Goal: Communication & Community: Answer question/provide support

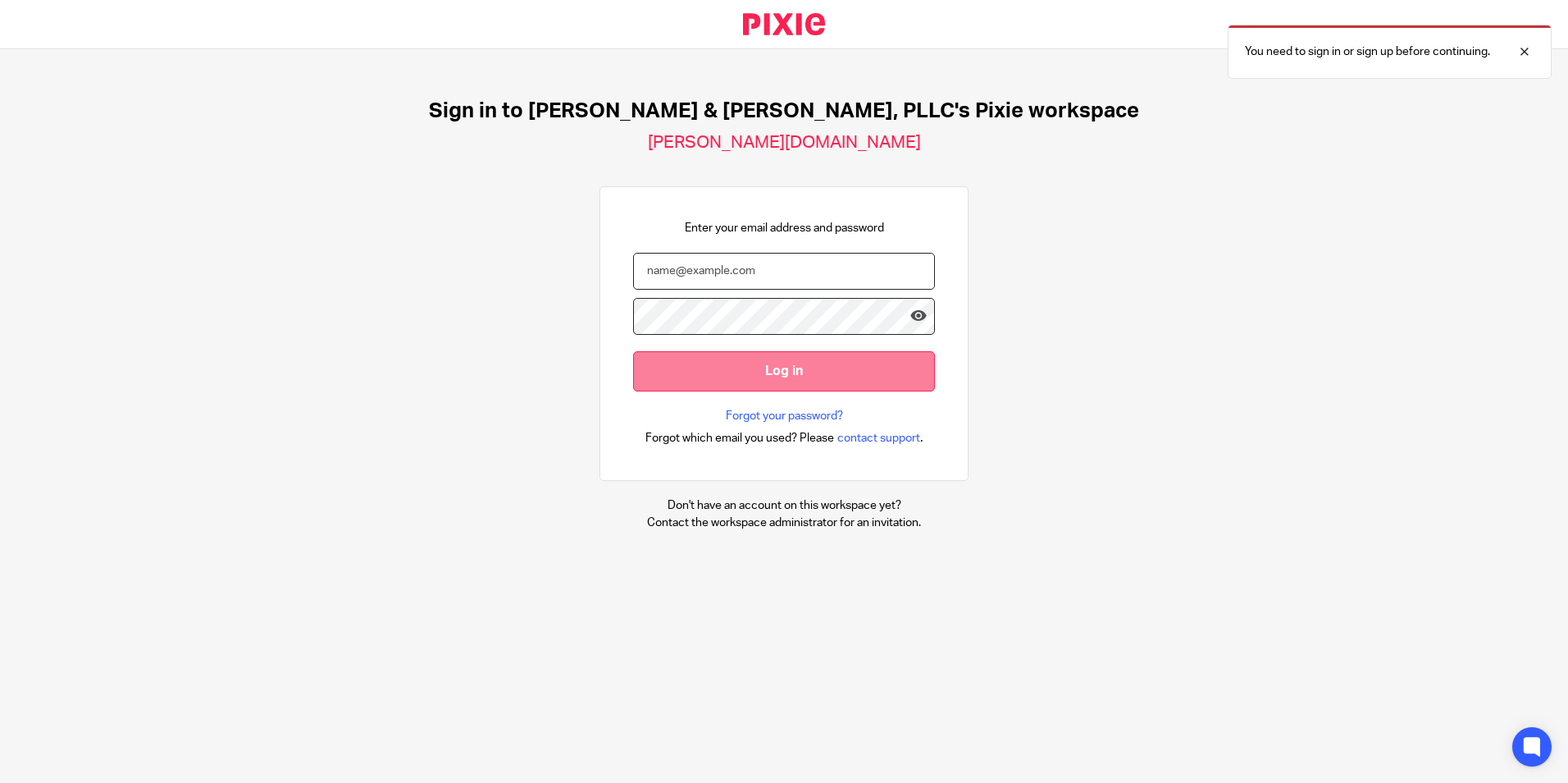
type input "[PERSON_NAME][EMAIL_ADDRESS][DOMAIN_NAME]"
click at [759, 377] on input "Log in" at bounding box center [784, 371] width 301 height 40
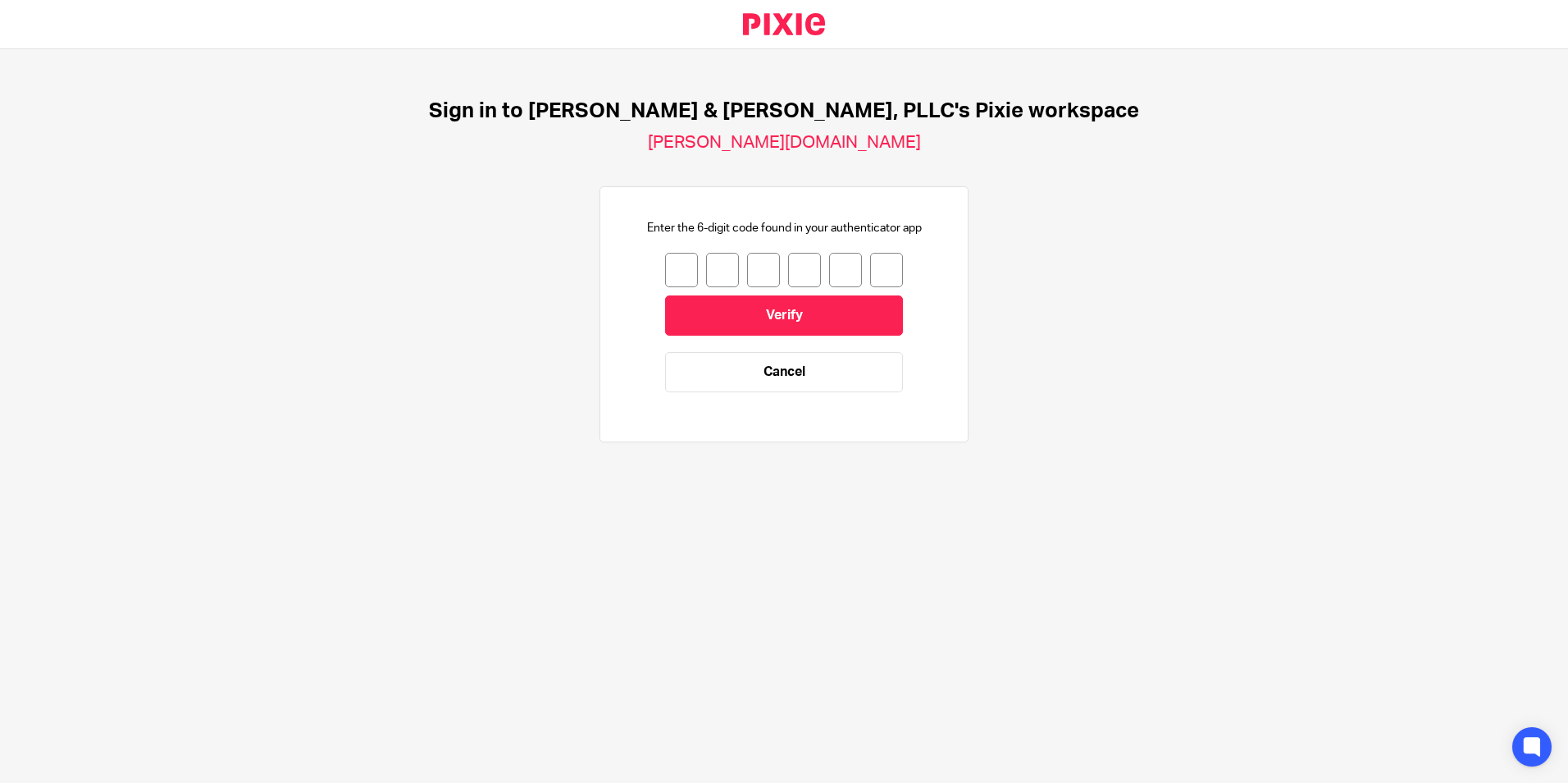
click at [669, 267] on input "number" at bounding box center [681, 269] width 33 height 34
type input "1"
type input "0"
type input "4"
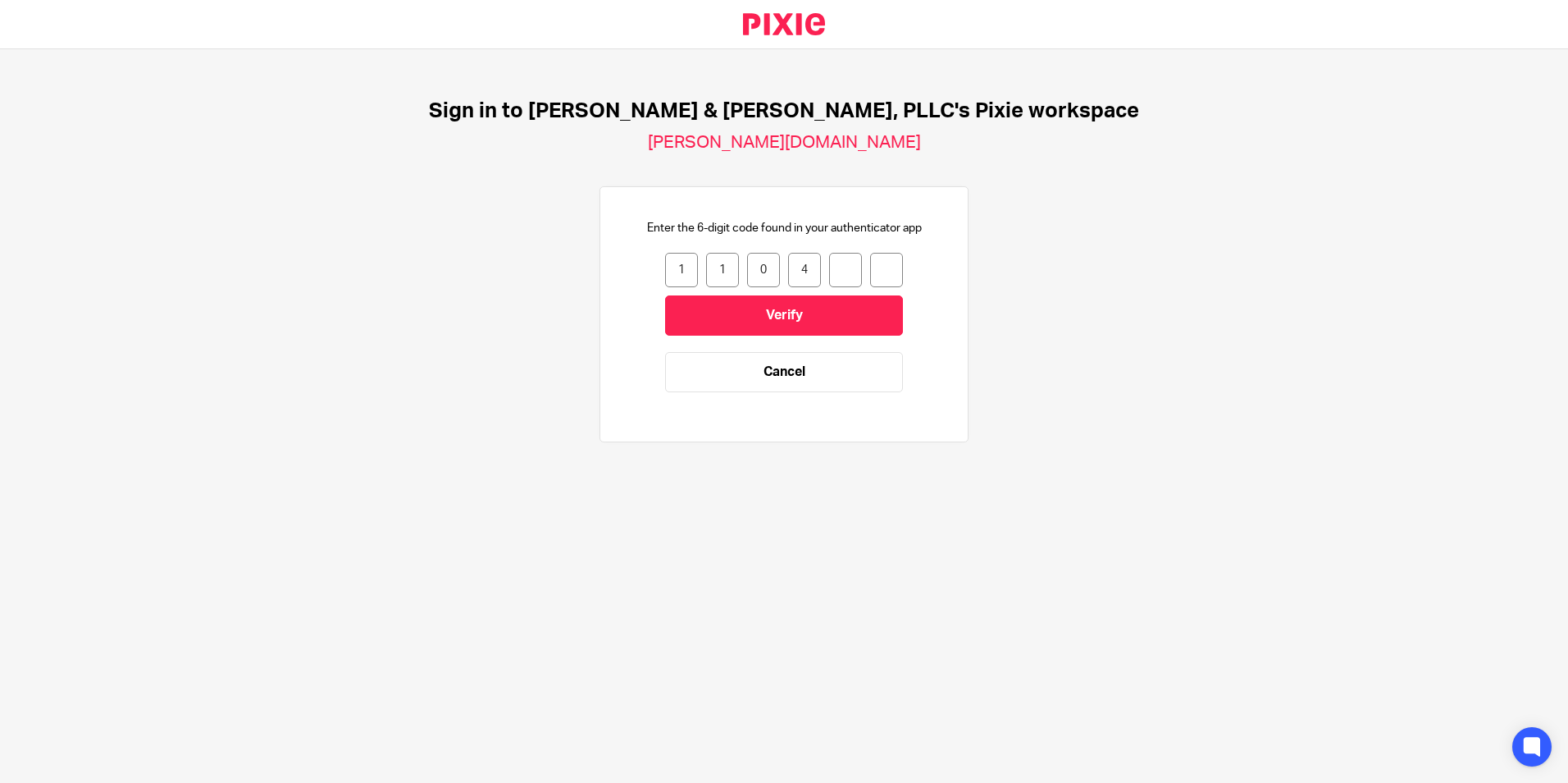
type input "1"
click at [741, 305] on input "Verify" at bounding box center [784, 315] width 238 height 40
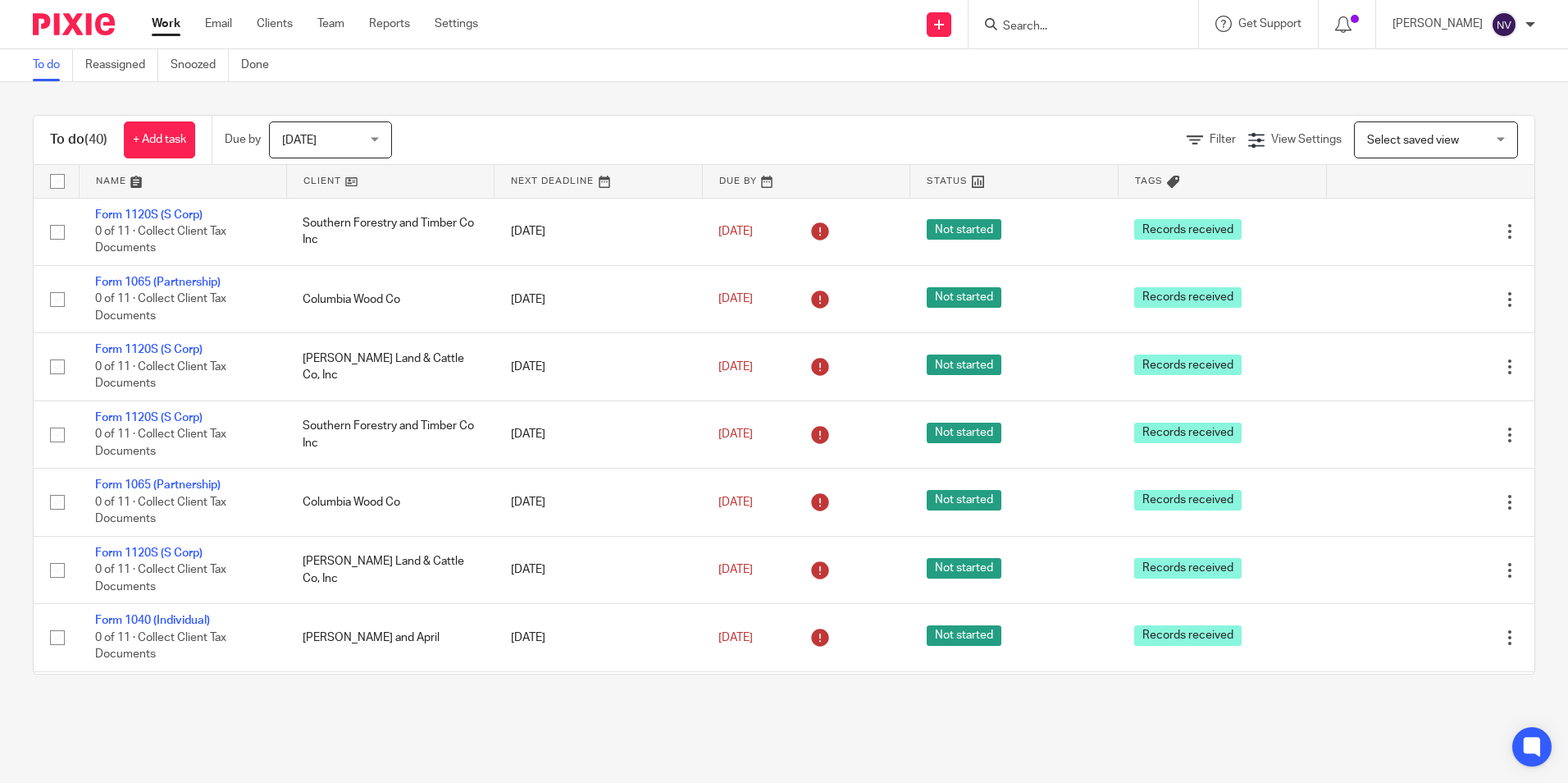
click at [1030, 19] on input "Search" at bounding box center [1075, 26] width 148 height 15
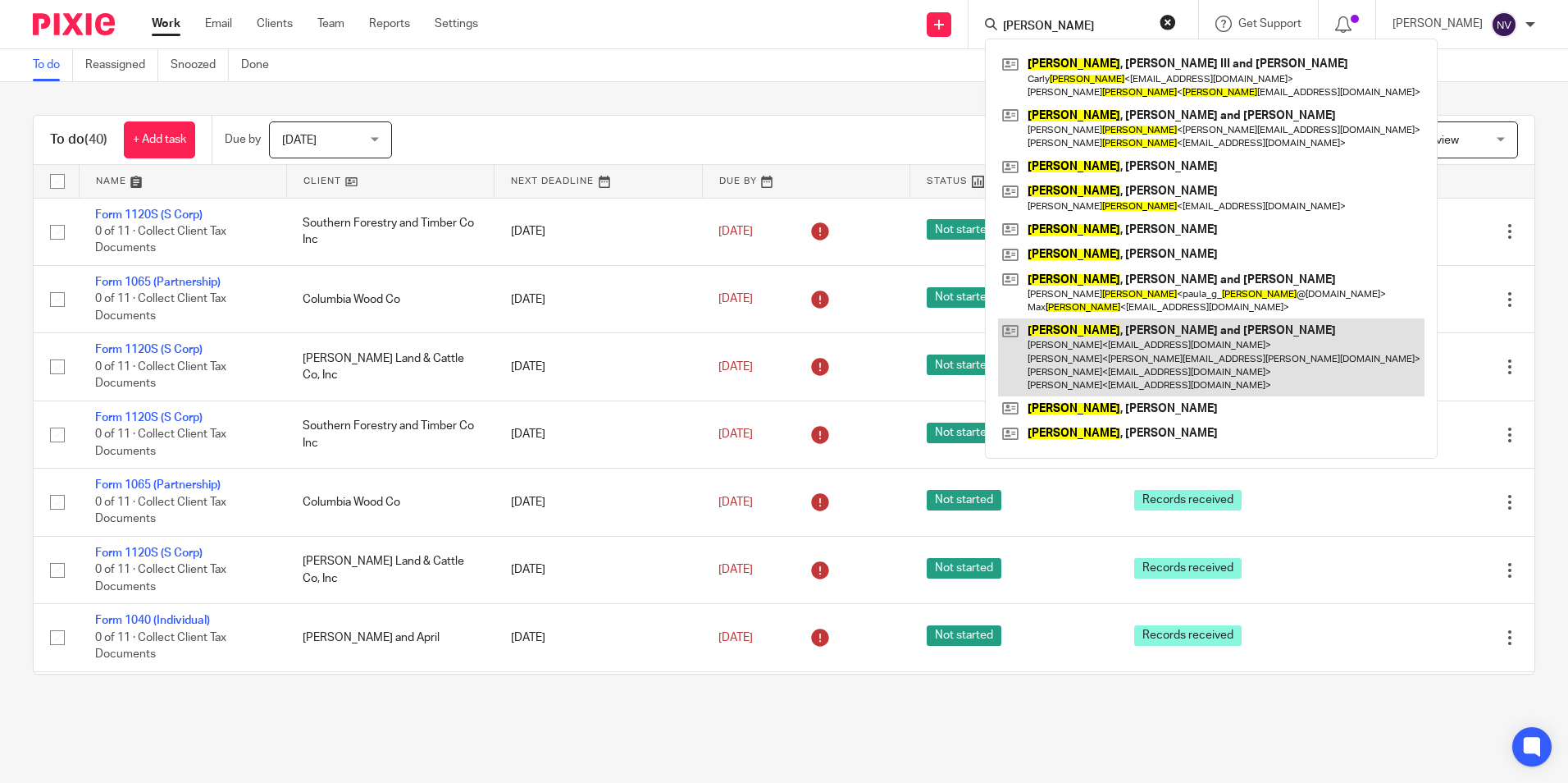
type input "wright"
click at [1195, 343] on link at bounding box center [1211, 357] width 427 height 78
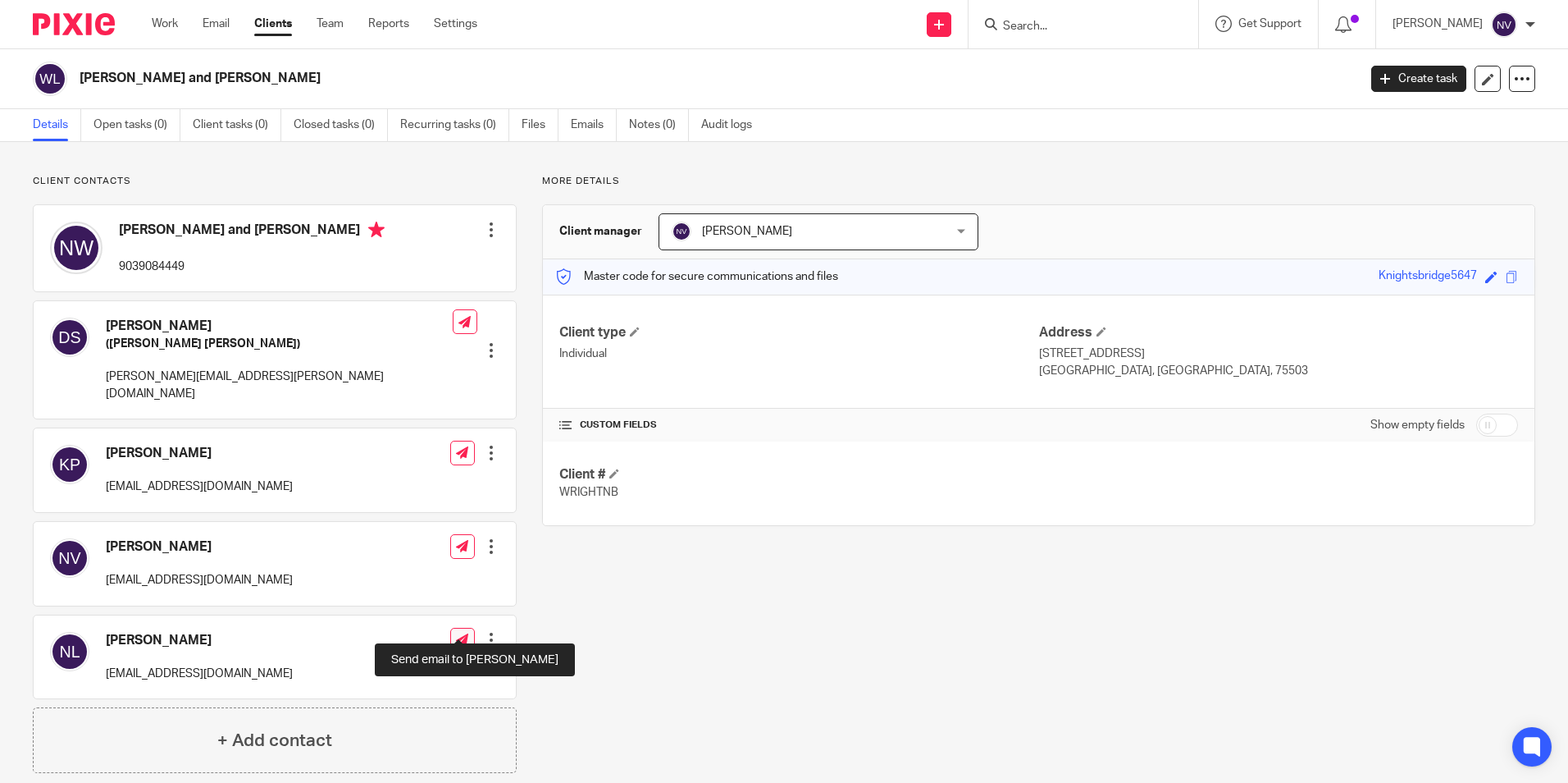
click at [465, 633] on icon at bounding box center [462, 639] width 13 height 13
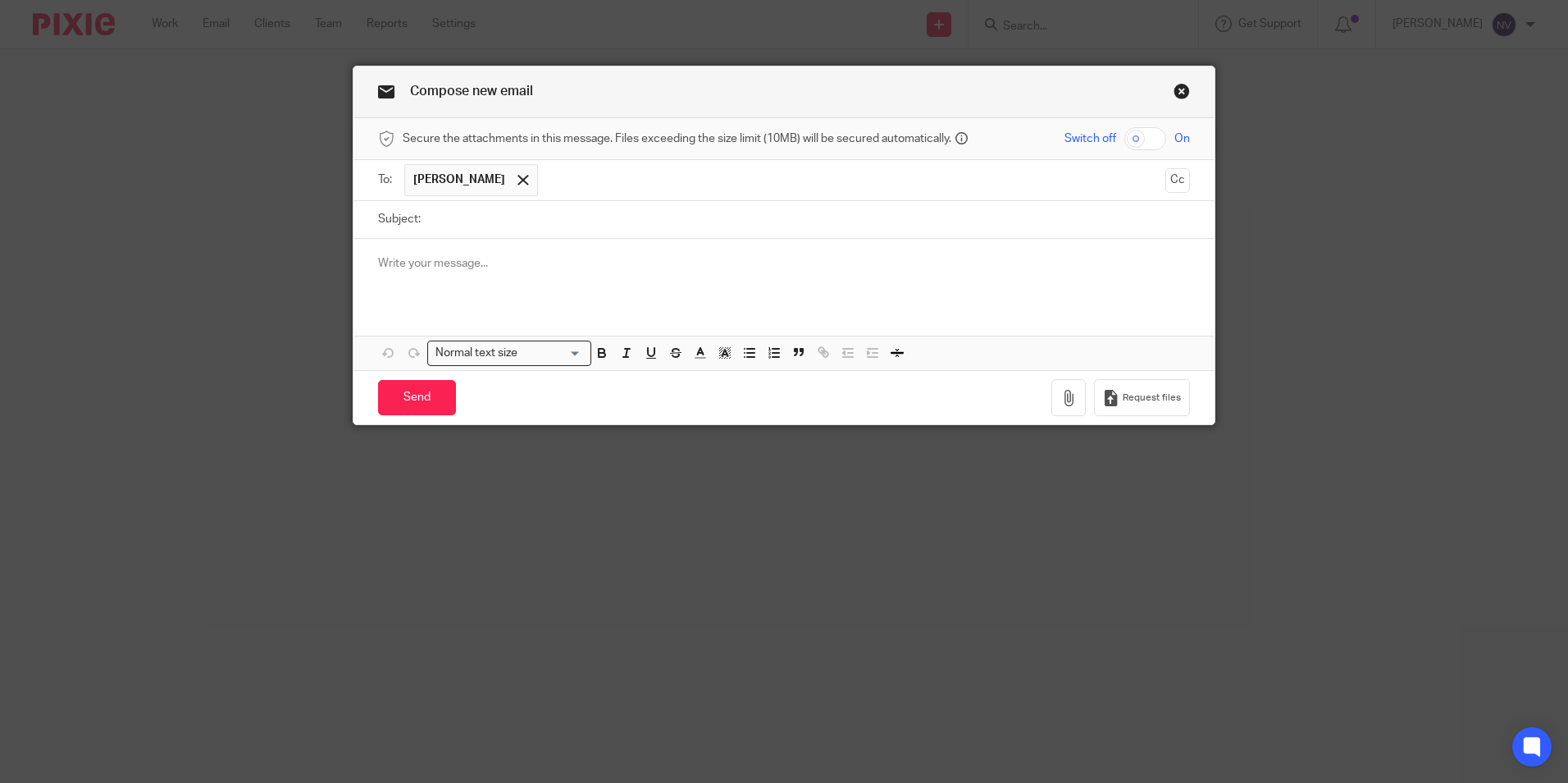
click at [1173, 89] on link "Close this dialog window" at bounding box center [1181, 93] width 17 height 22
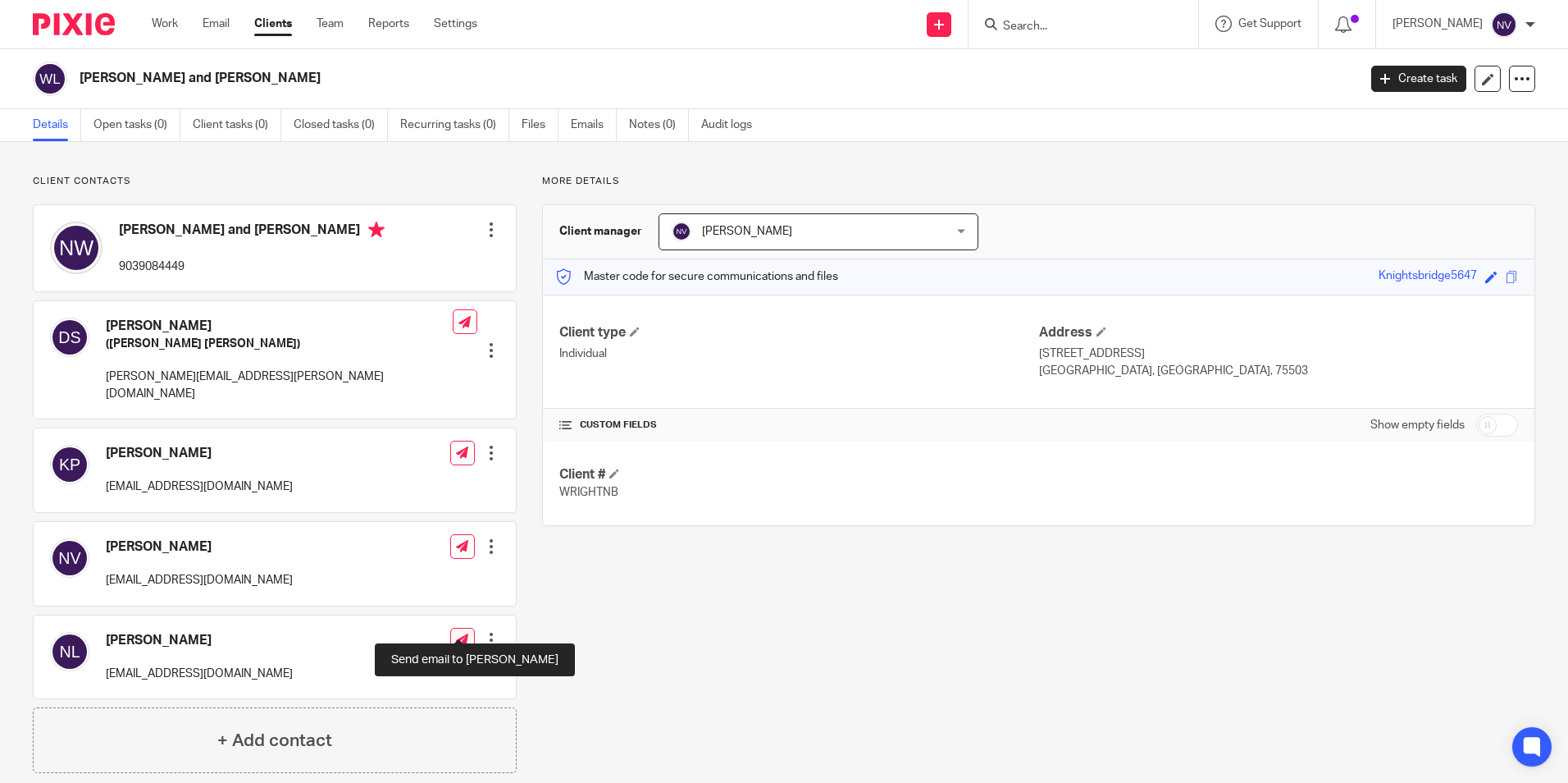
click at [468, 627] on link at bounding box center [462, 639] width 24 height 24
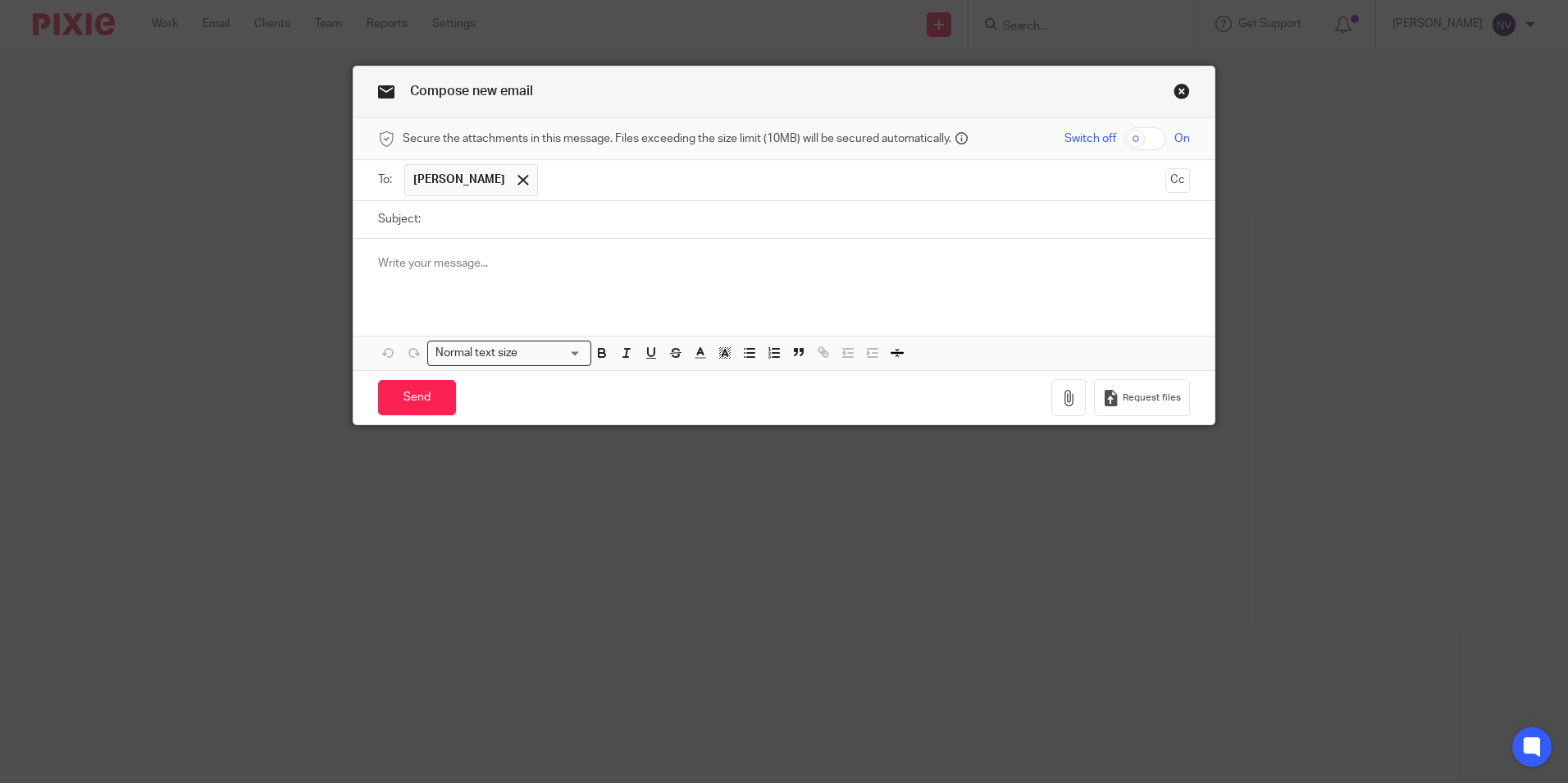
click at [1135, 136] on input "checkbox" at bounding box center [1145, 139] width 42 height 23
checkbox input "true"
click at [483, 218] on input "Subject:" at bounding box center [809, 220] width 761 height 37
type input "S"
type input "Documents"
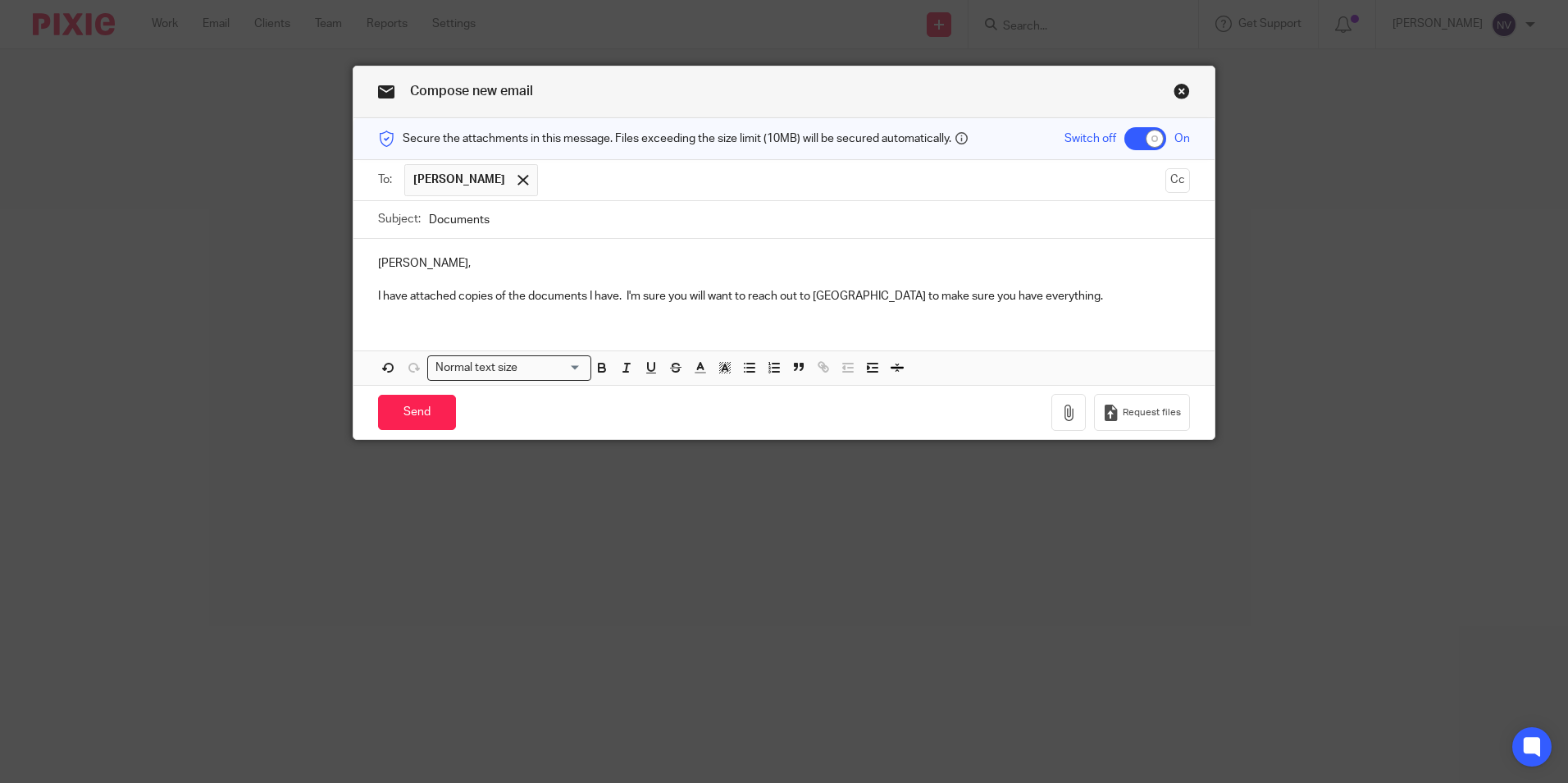
click at [501, 219] on input "Documents" at bounding box center [809, 220] width 761 height 37
type input "Documents - Wright"
click at [622, 292] on p "I have attached copies of the documents I have. I'm sure you will want to reach…" at bounding box center [784, 296] width 812 height 17
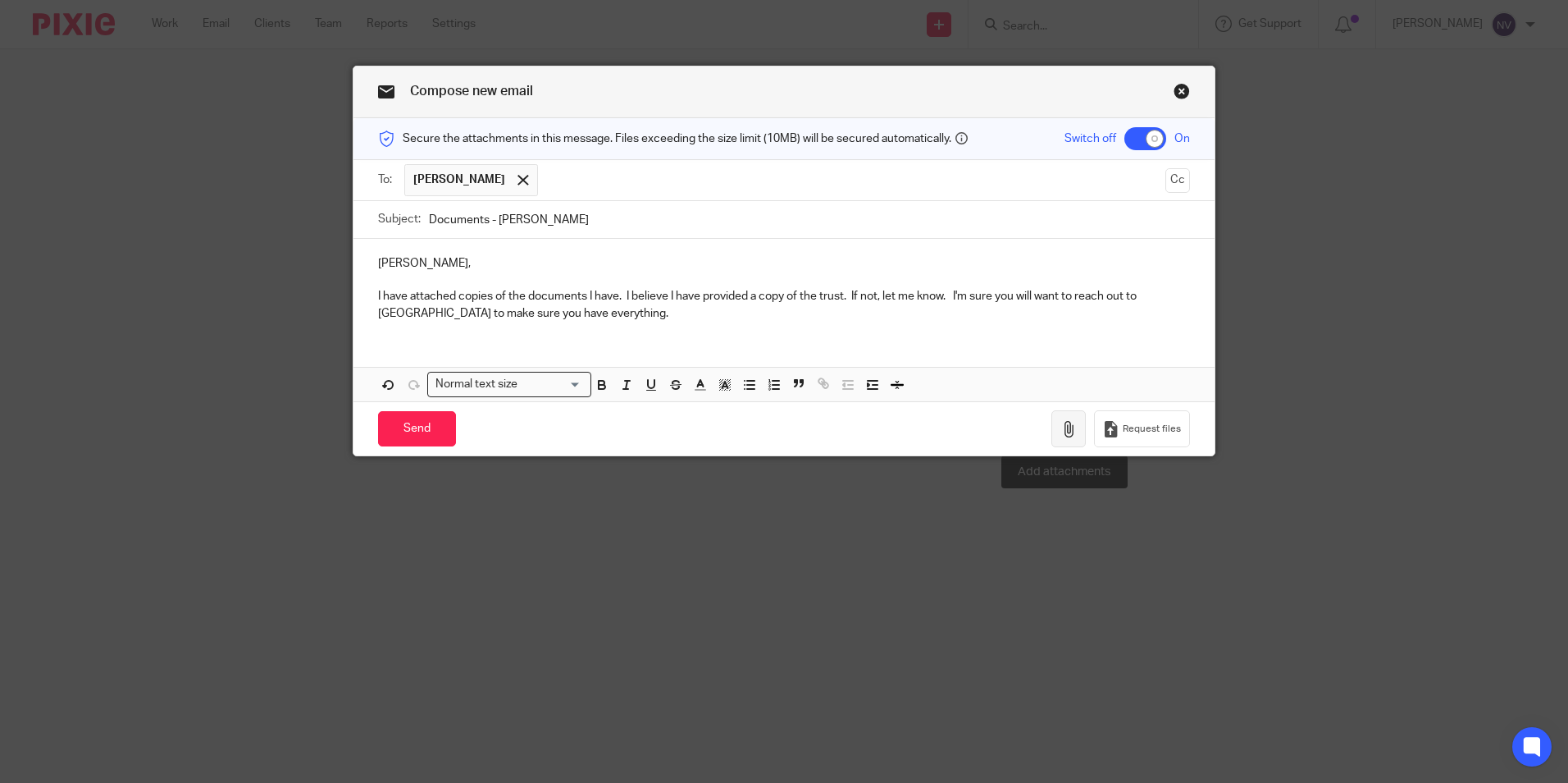
click at [1066, 428] on icon "button" at bounding box center [1068, 429] width 17 height 17
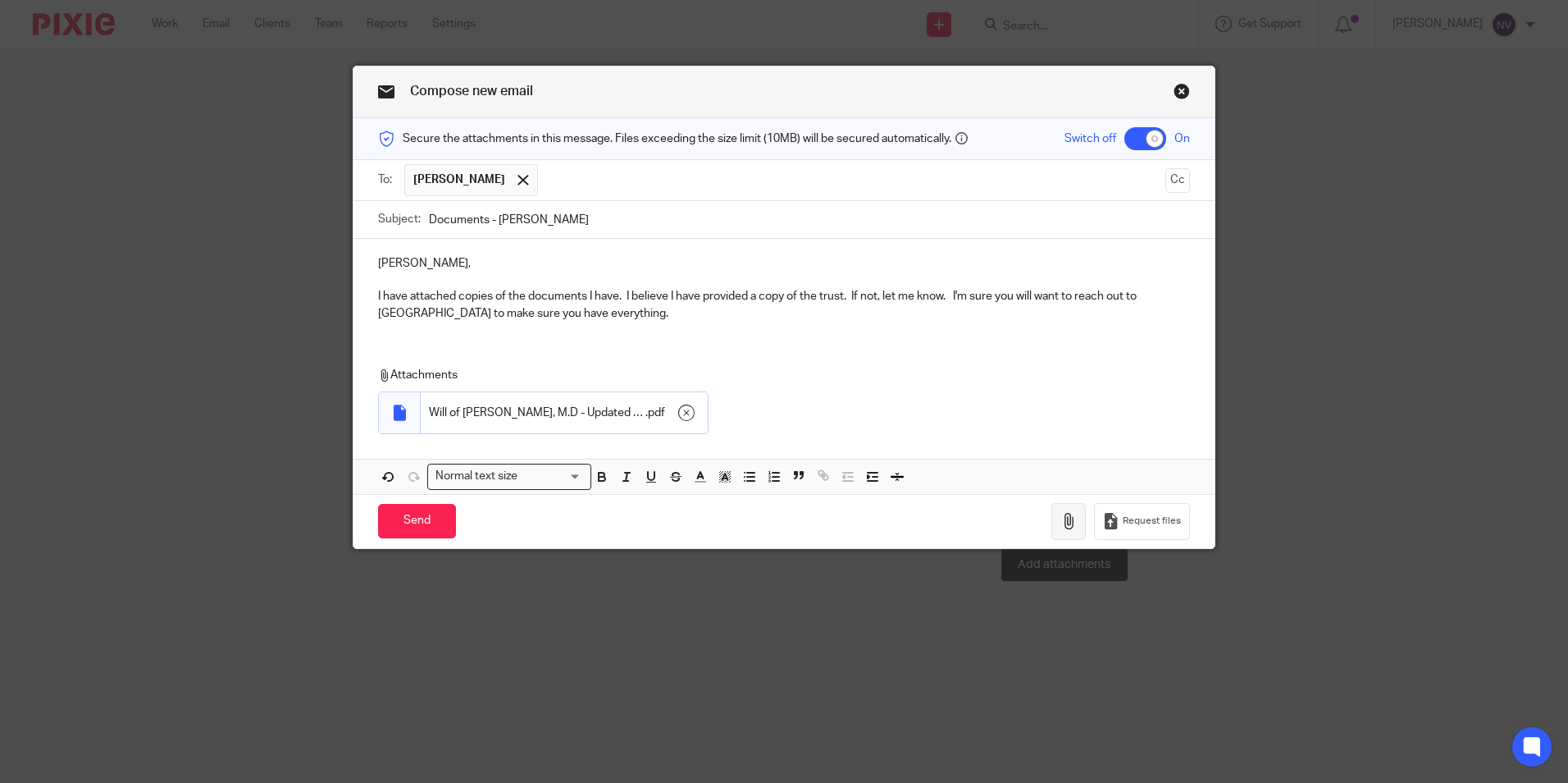
click at [1063, 527] on icon "button" at bounding box center [1068, 520] width 17 height 17
click at [1063, 533] on button "button" at bounding box center [1068, 521] width 34 height 37
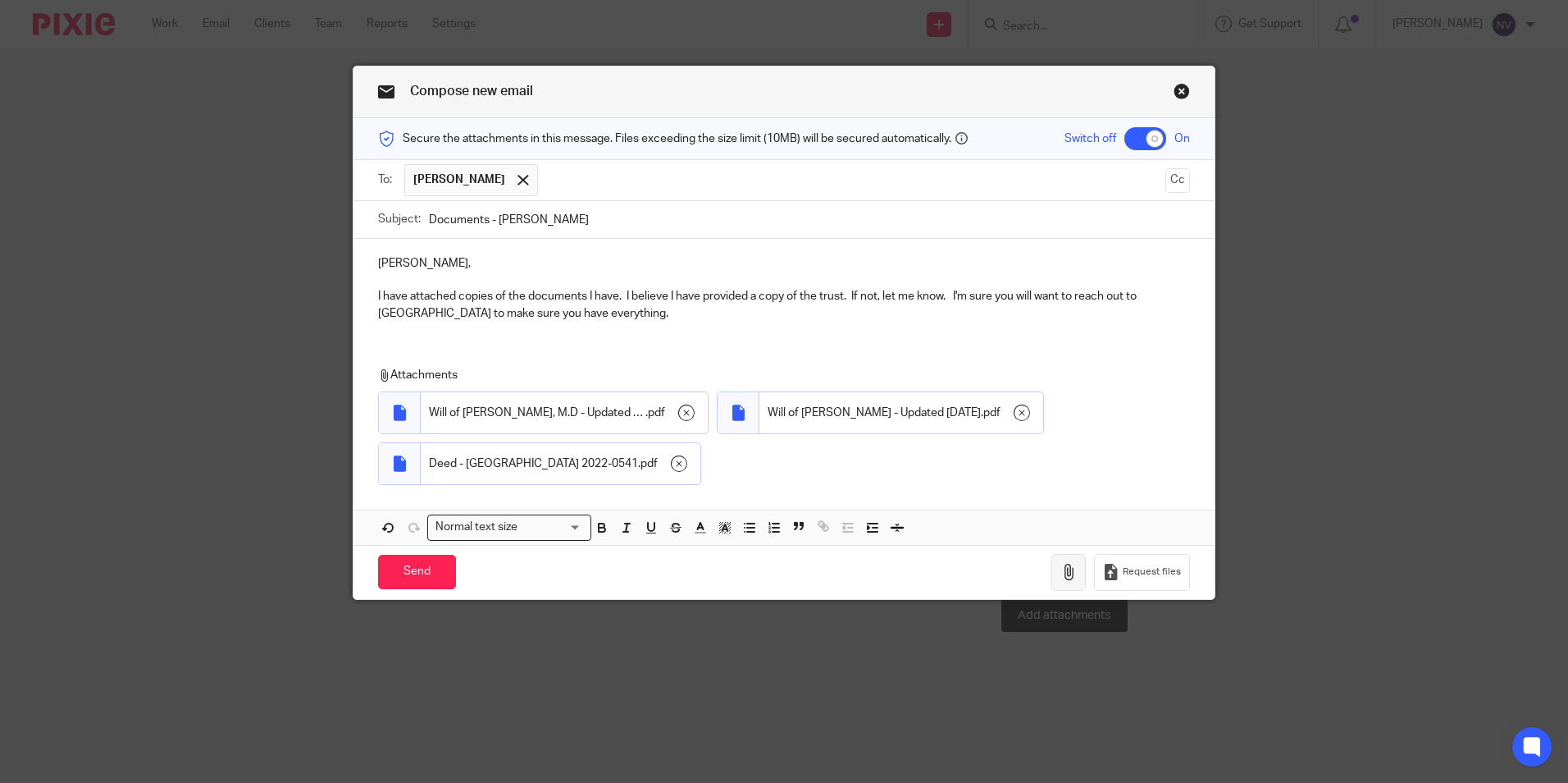
click at [1073, 576] on icon "button" at bounding box center [1068, 572] width 17 height 17
click at [621, 293] on p "I have attached copies of the documents I have. I believe I have provided a cop…" at bounding box center [784, 304] width 812 height 34
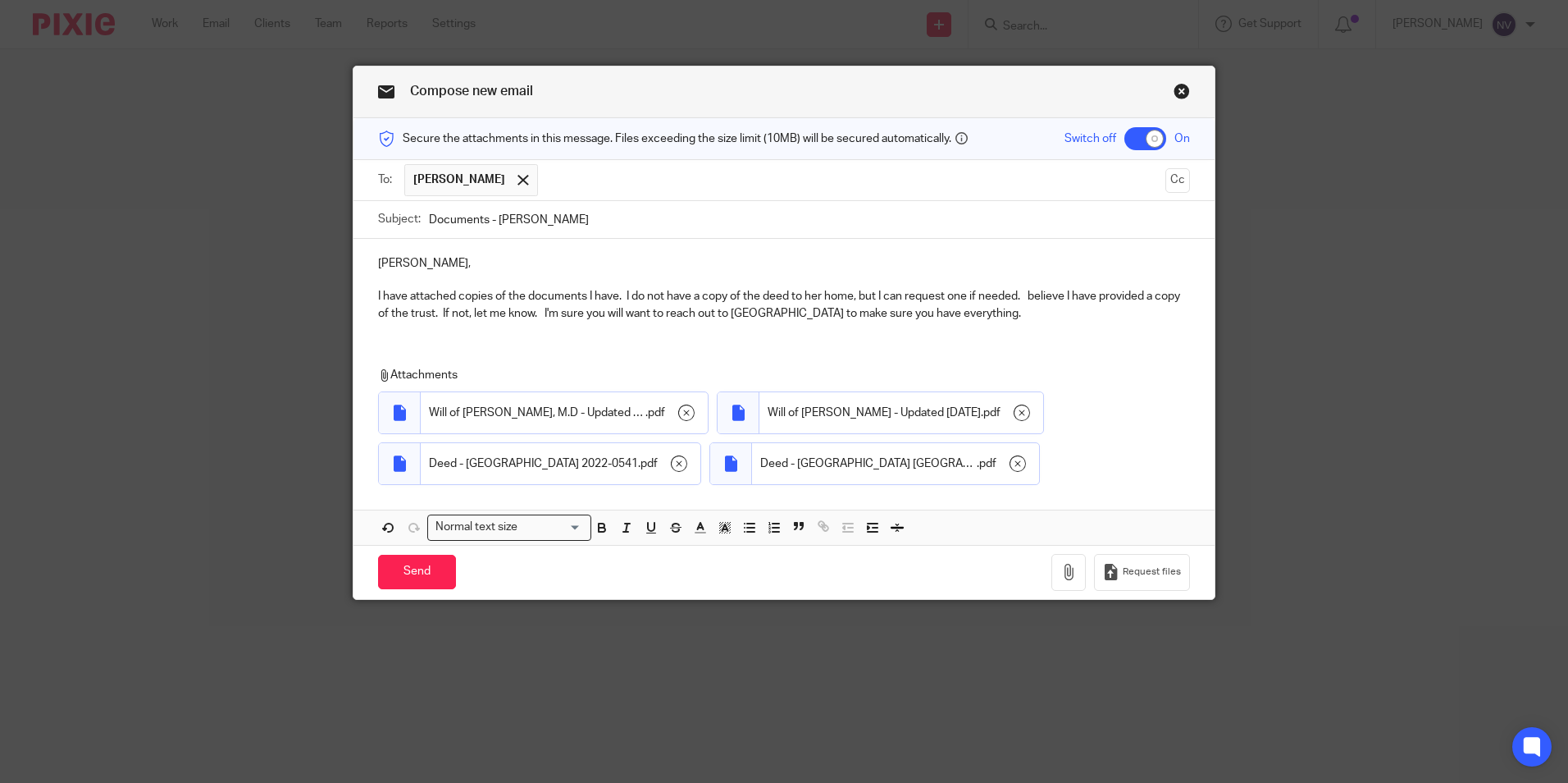
click at [400, 342] on div "Nikki, I have attached copies of the documents I have. I do not have a copy of …" at bounding box center [784, 392] width 861 height 306
click at [1006, 308] on p "I have attached copies of the documents I have. I do not have a copy of the dee…" at bounding box center [784, 304] width 812 height 34
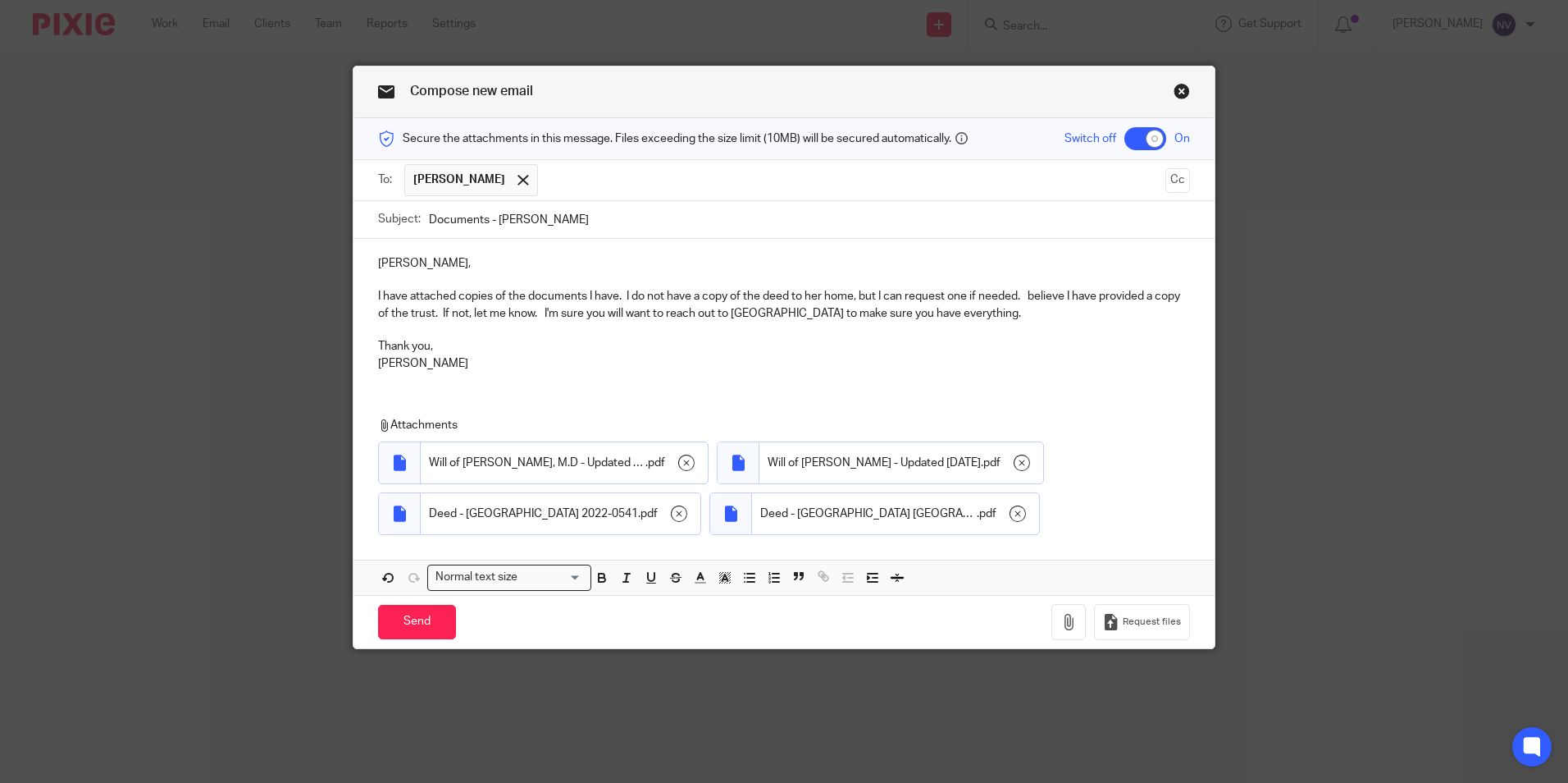
click at [620, 293] on p "I have attached copies of the documents I have. I do not have a copy of the dee…" at bounding box center [784, 304] width 812 height 34
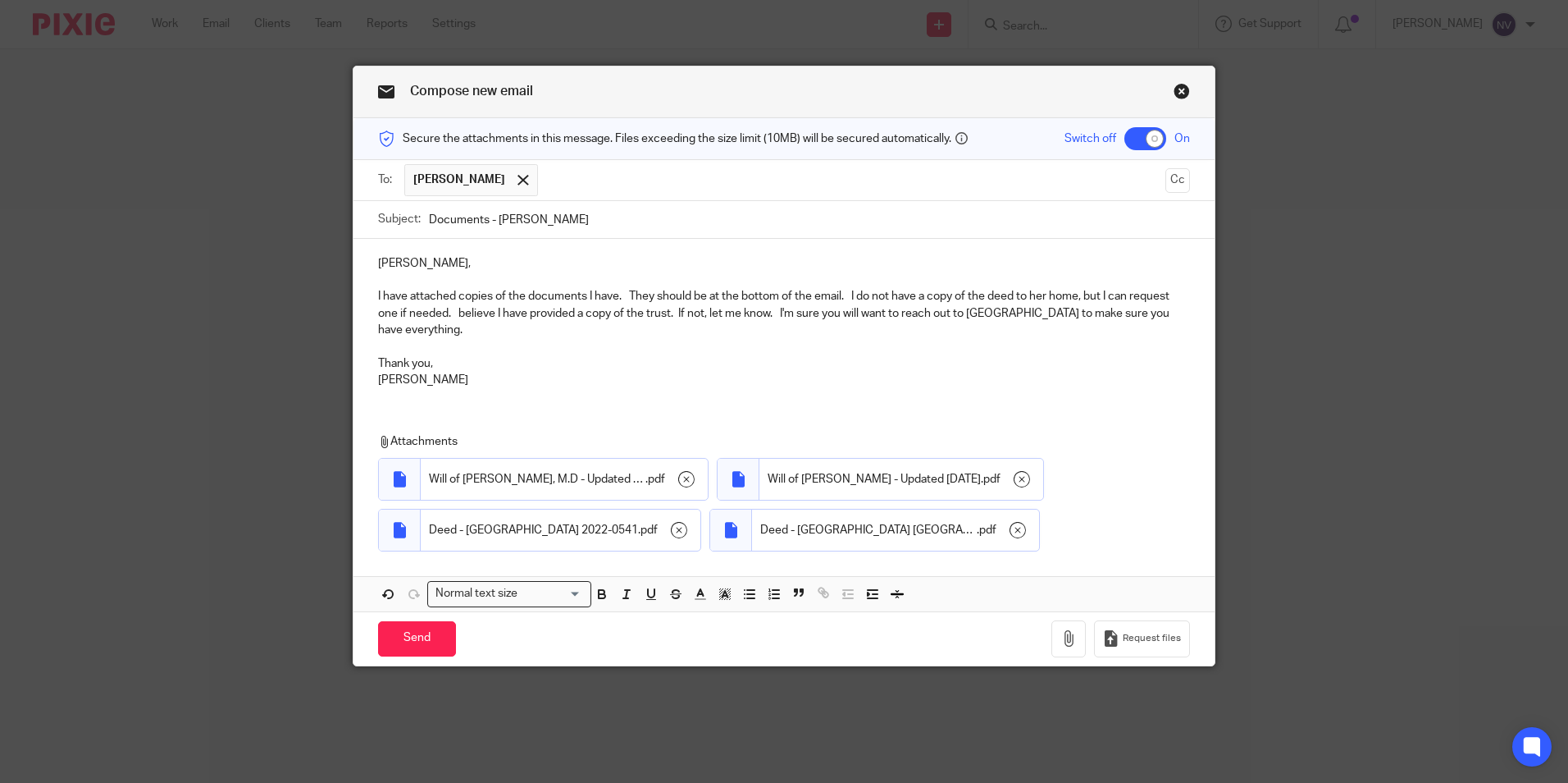
click at [453, 308] on p "I have attached copies of the documents I have. They should be at the bottom of…" at bounding box center [784, 312] width 812 height 50
click at [1078, 294] on p "I have attached copies of the documents I have. They should be at the bottom of…" at bounding box center [784, 312] width 812 height 50
click at [876, 338] on p at bounding box center [784, 346] width 812 height 17
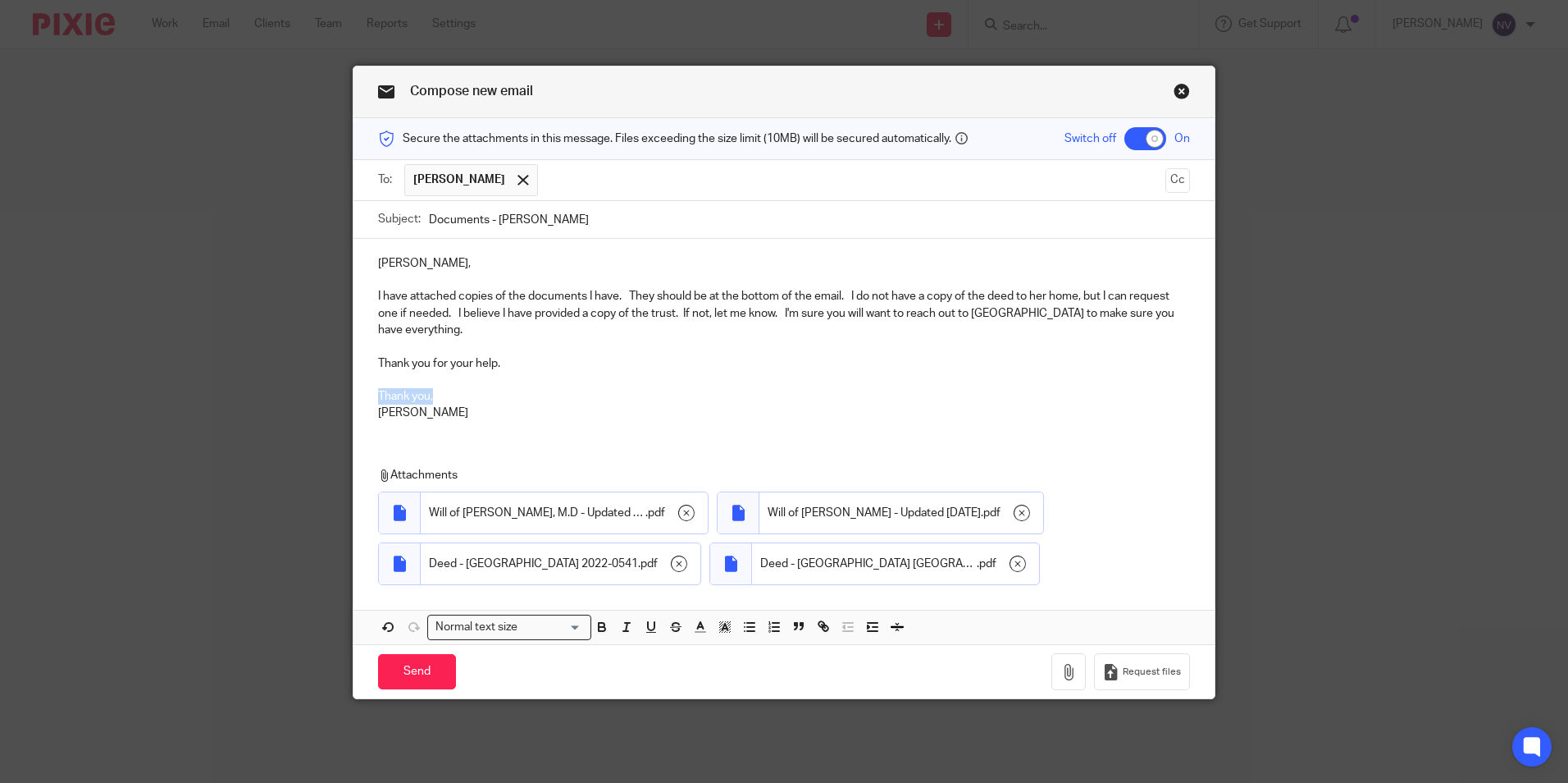
drag, startPoint x: 371, startPoint y: 390, endPoint x: 472, endPoint y: 391, distance: 101.0
click at [472, 391] on p "Thank you," at bounding box center [784, 396] width 812 height 17
click at [502, 368] on p "Thank you for your help." at bounding box center [784, 363] width 812 height 17
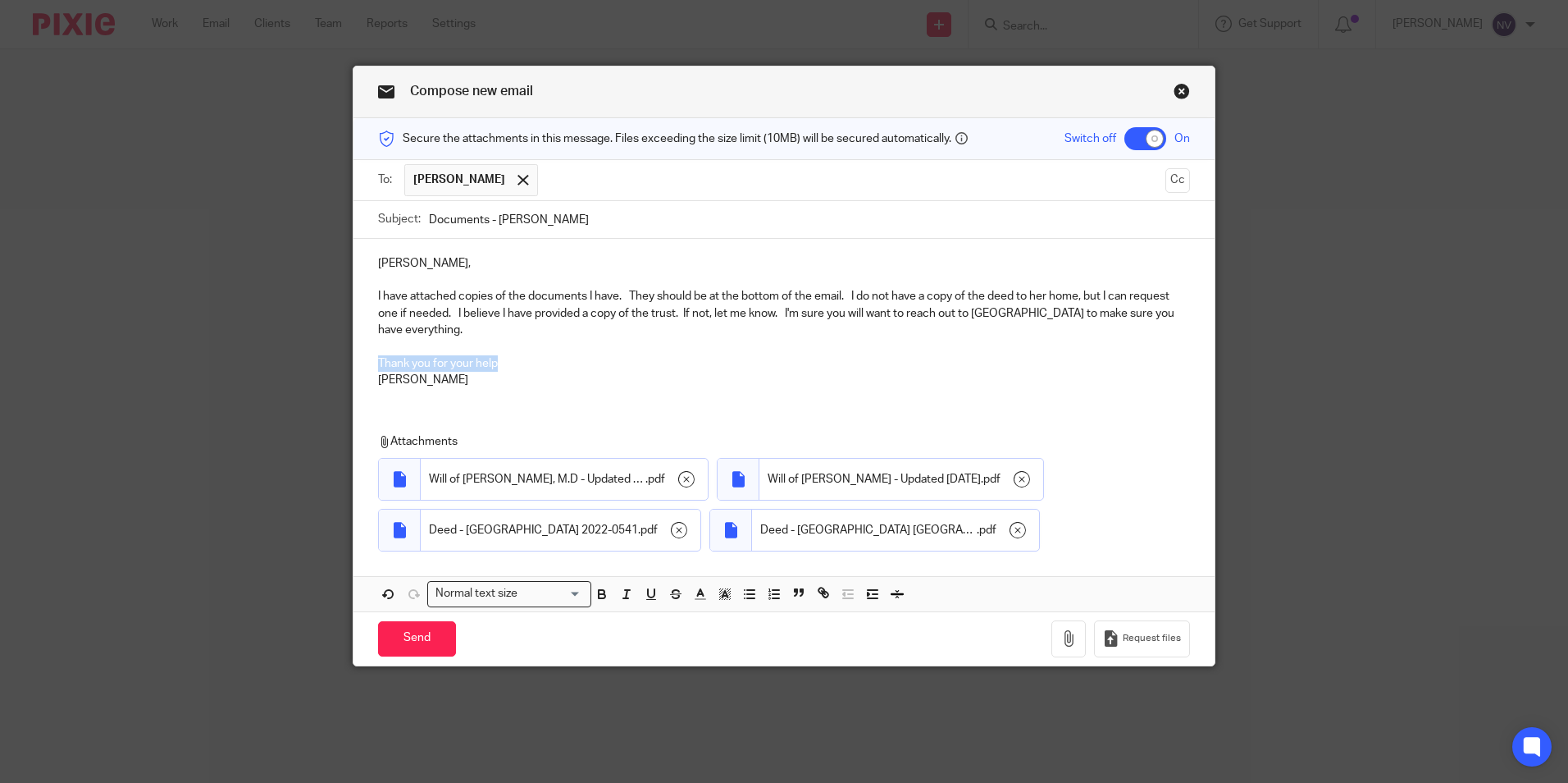
drag, startPoint x: 373, startPoint y: 365, endPoint x: 506, endPoint y: 367, distance: 133.0
click at [506, 367] on p "Thank you for your help" at bounding box center [784, 363] width 812 height 17
click at [362, 375] on div "Nikki, I have attached copies of the documents I have. They should be at the bo…" at bounding box center [784, 320] width 861 height 161
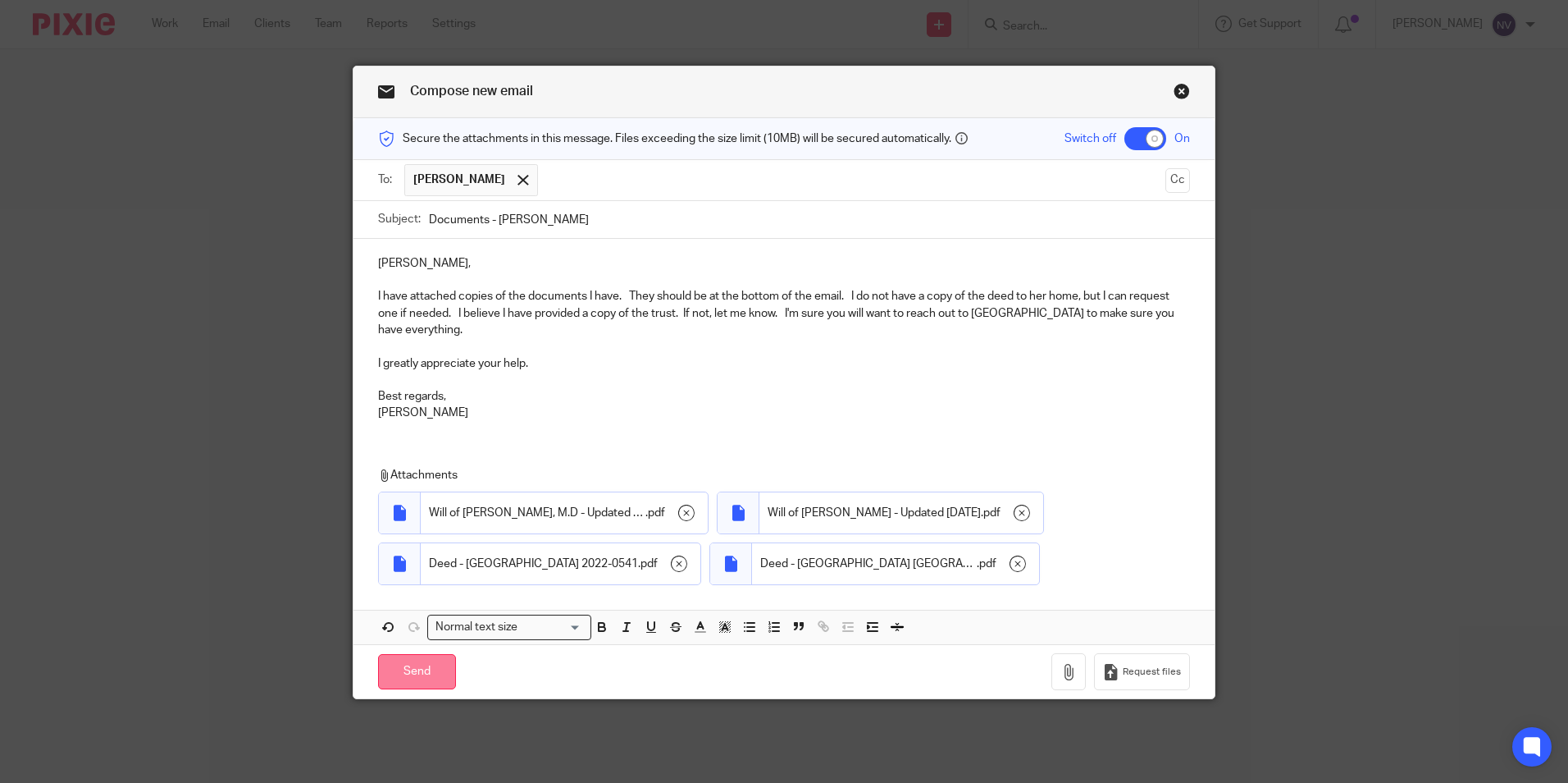
click at [413, 668] on input "Send" at bounding box center [417, 671] width 78 height 35
